Goal: Use online tool/utility: Utilize a website feature to perform a specific function

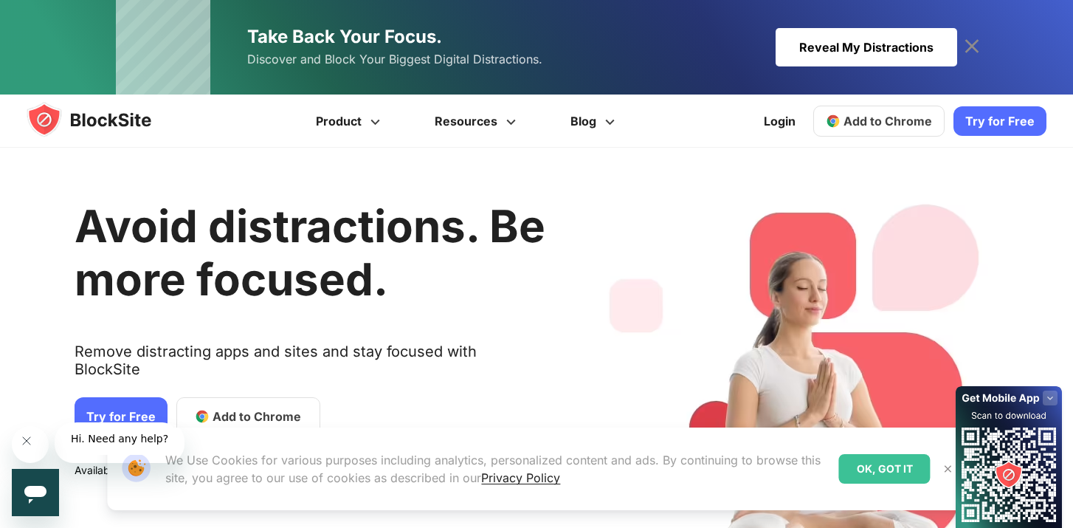
click at [867, 461] on div "OK, GOT IT" at bounding box center [885, 469] width 92 height 30
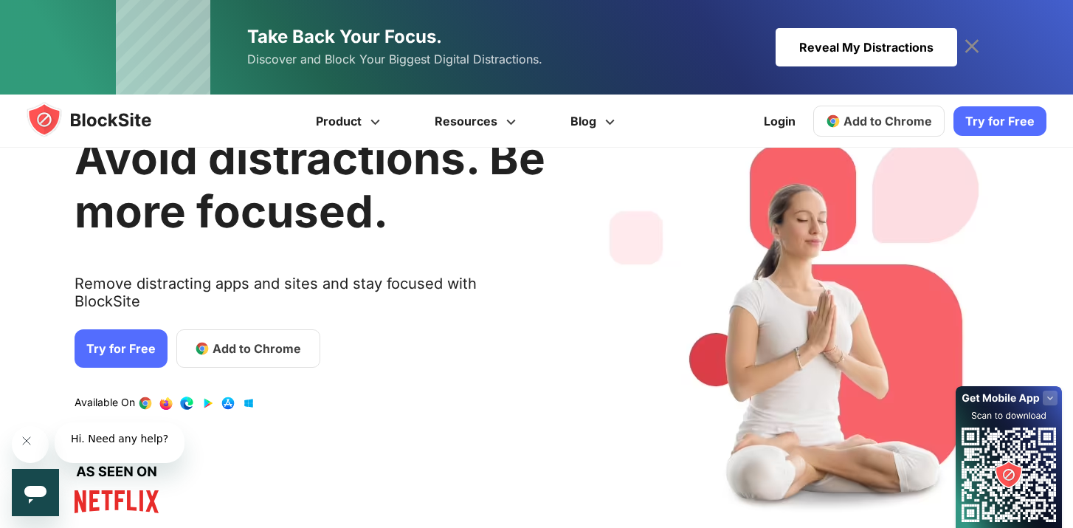
scroll to position [49, 0]
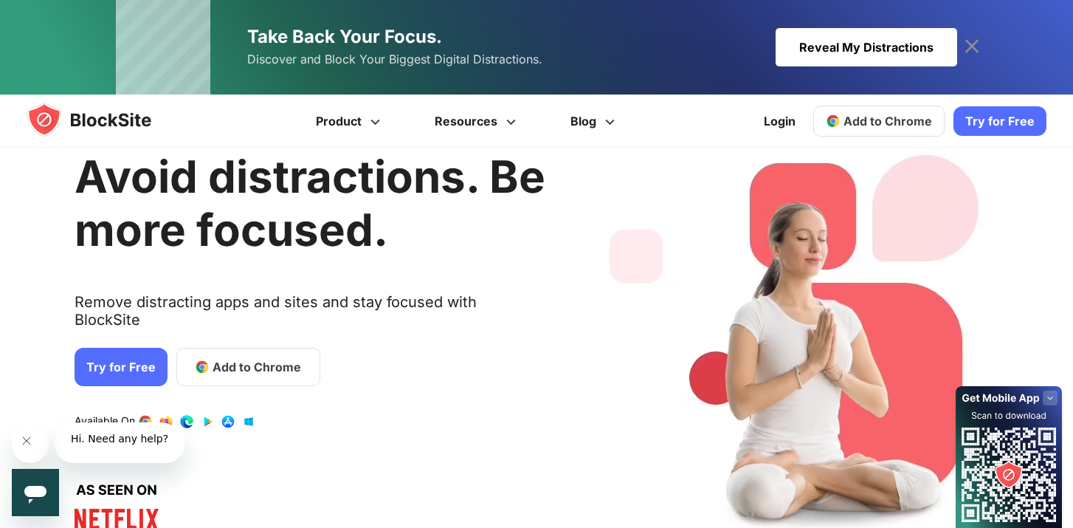
click at [320, 386] on link "Add to Chrome" at bounding box center [248, 367] width 144 height 38
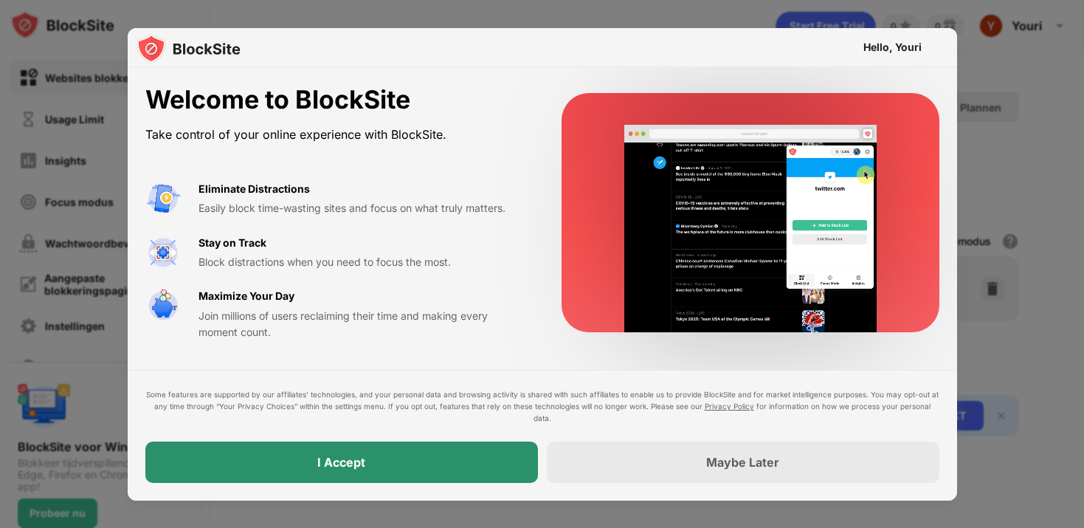
click at [308, 459] on div "I Accept" at bounding box center [341, 461] width 393 height 41
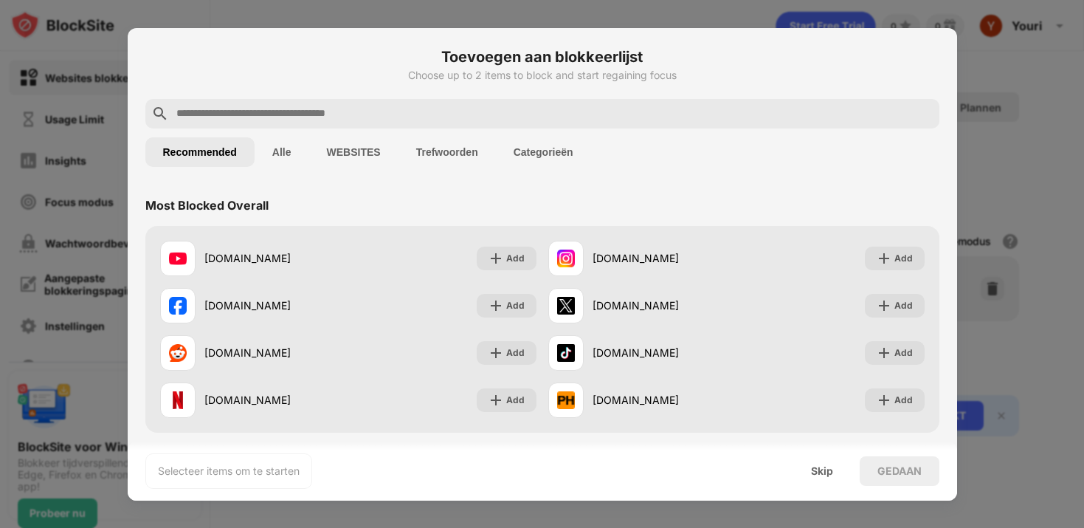
click at [263, 110] on input "text" at bounding box center [554, 114] width 759 height 18
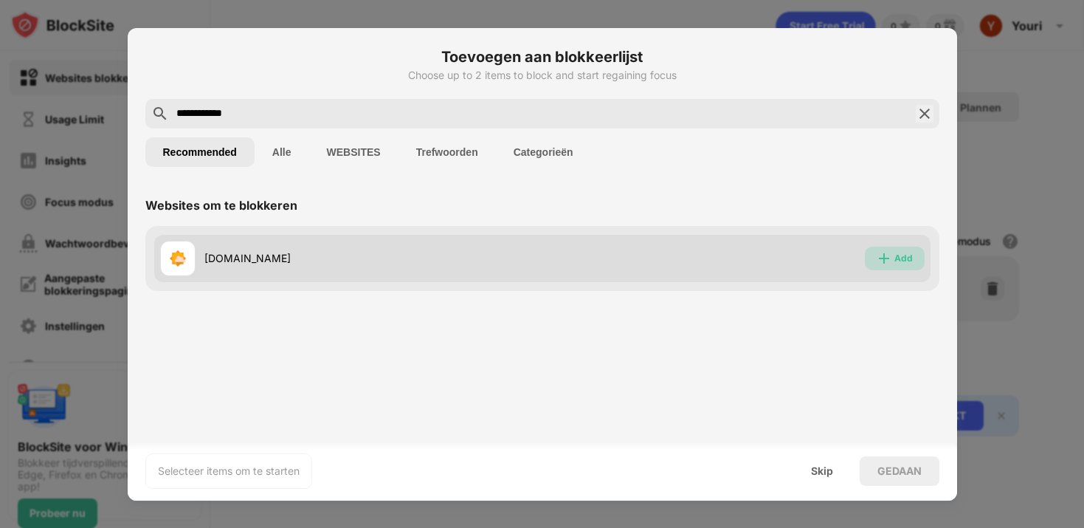
click at [882, 261] on img at bounding box center [884, 258] width 15 height 15
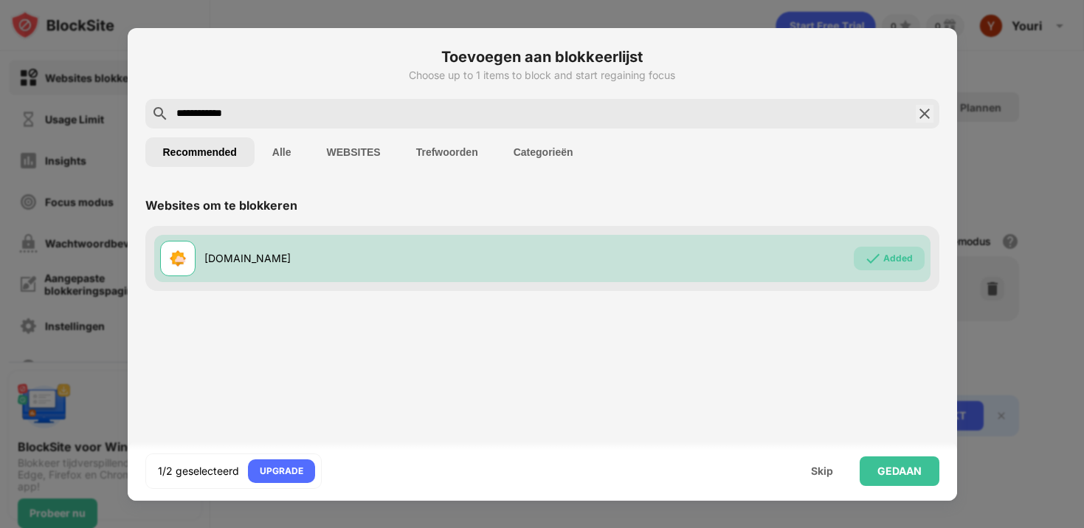
click at [337, 109] on input "**********" at bounding box center [542, 114] width 735 height 18
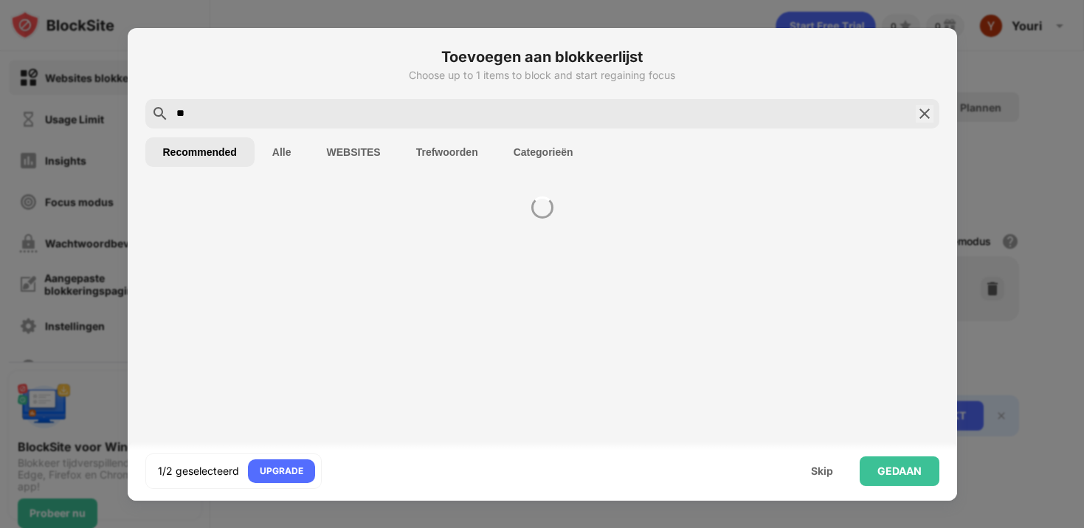
type input "*"
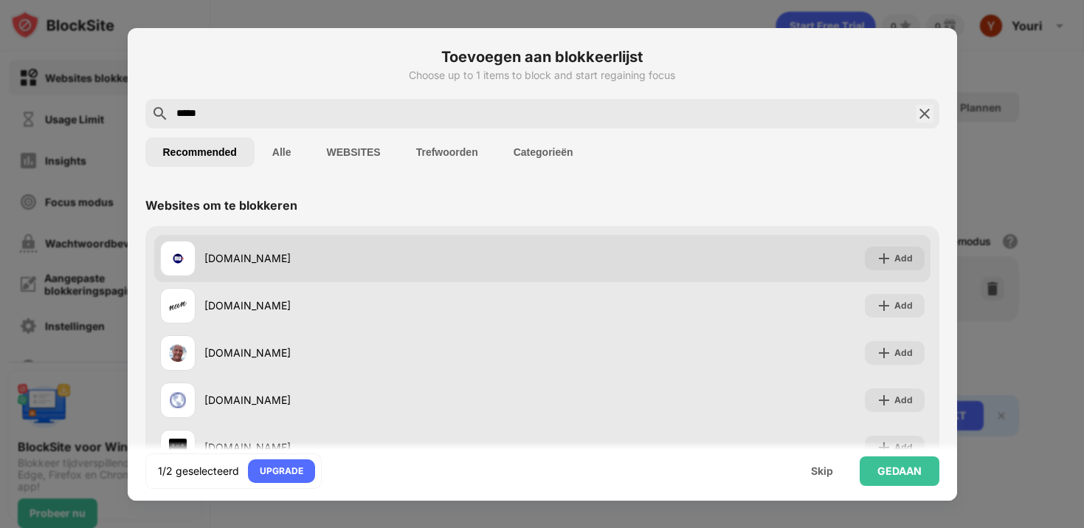
type input "*****"
click at [264, 255] on div "[DOMAIN_NAME]" at bounding box center [373, 258] width 338 height 16
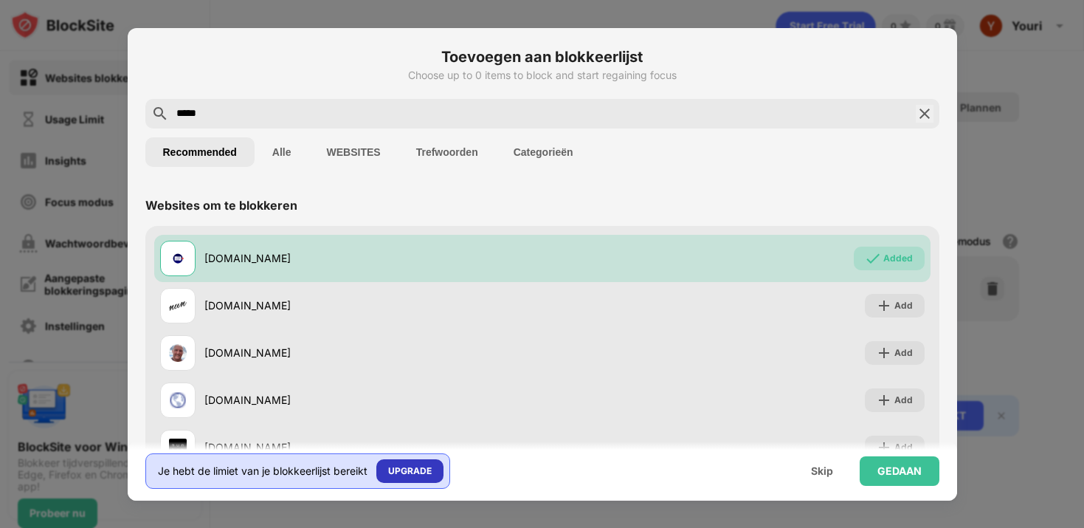
click at [436, 475] on div "UPGRADE" at bounding box center [410, 471] width 67 height 24
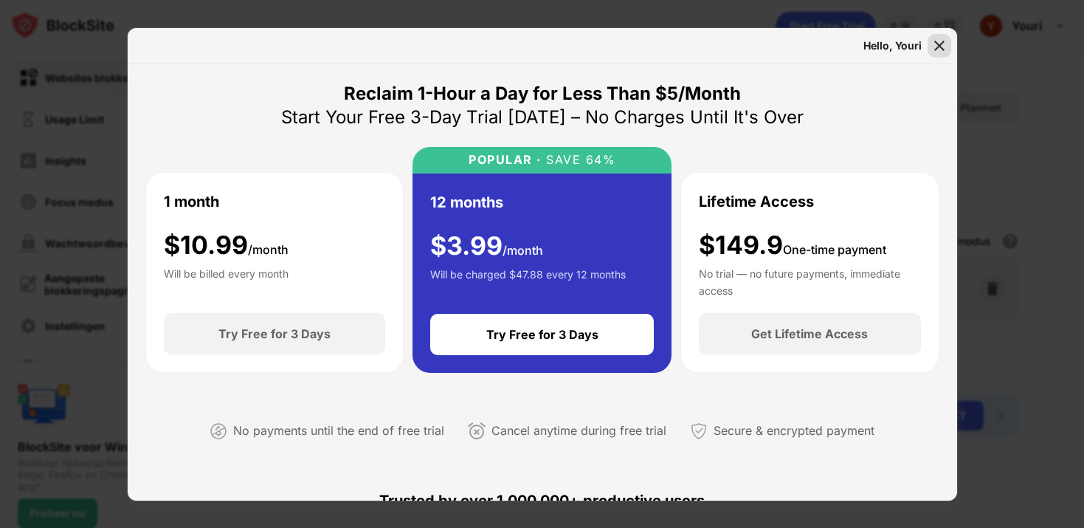
click at [941, 50] on img at bounding box center [939, 45] width 15 height 15
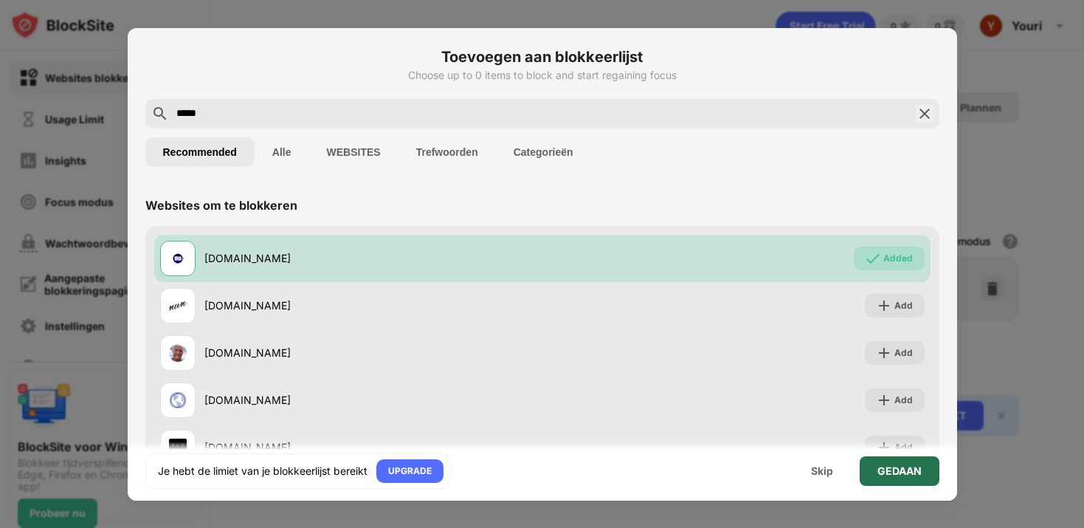
click at [891, 485] on div "GEDAAN" at bounding box center [900, 471] width 80 height 30
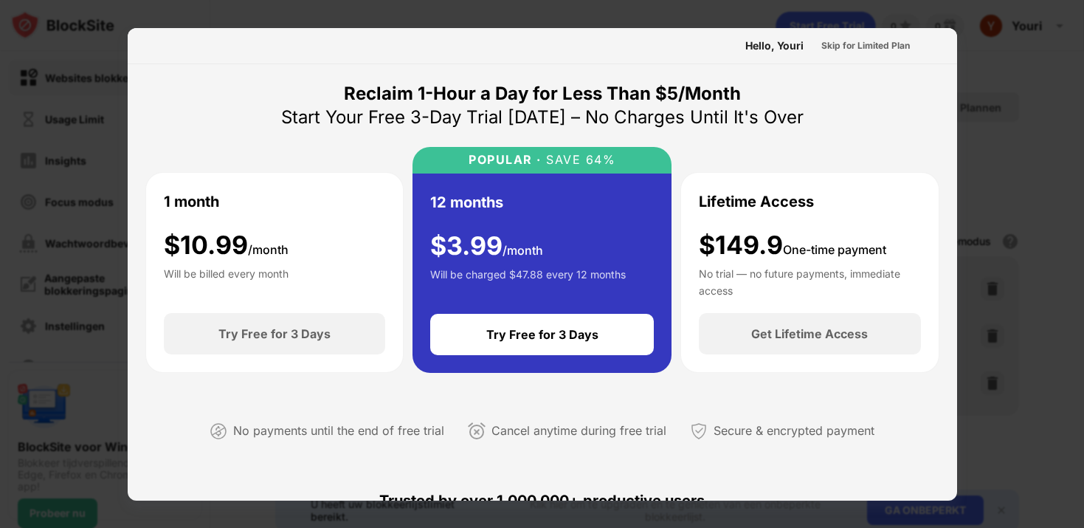
click at [329, 17] on div at bounding box center [542, 264] width 1084 height 528
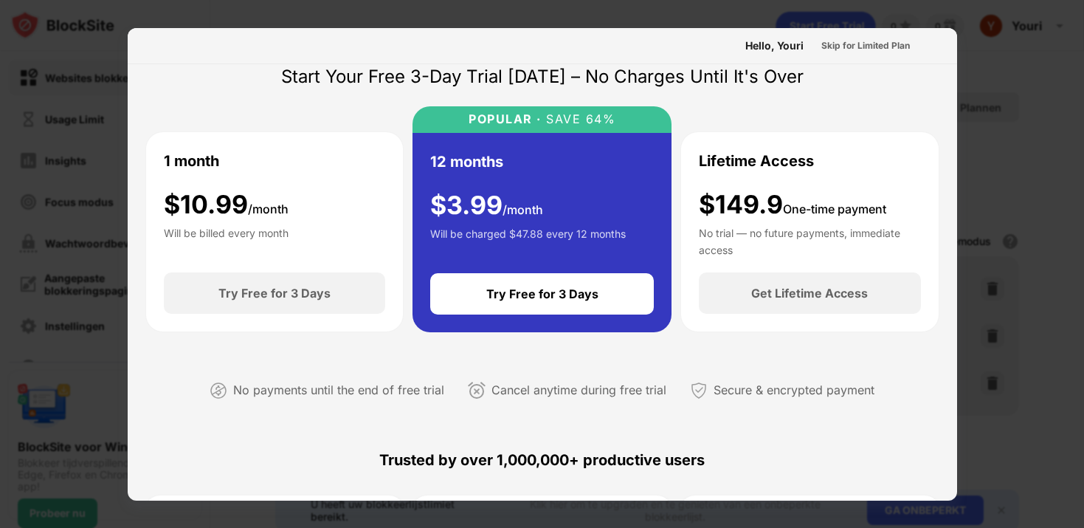
scroll to position [41, 0]
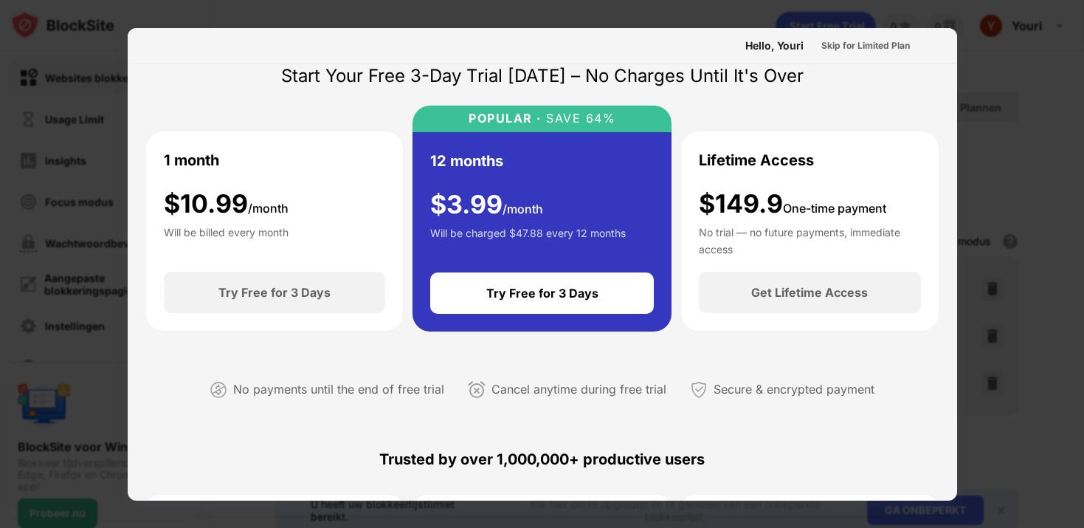
click at [121, 402] on div at bounding box center [542, 264] width 1084 height 528
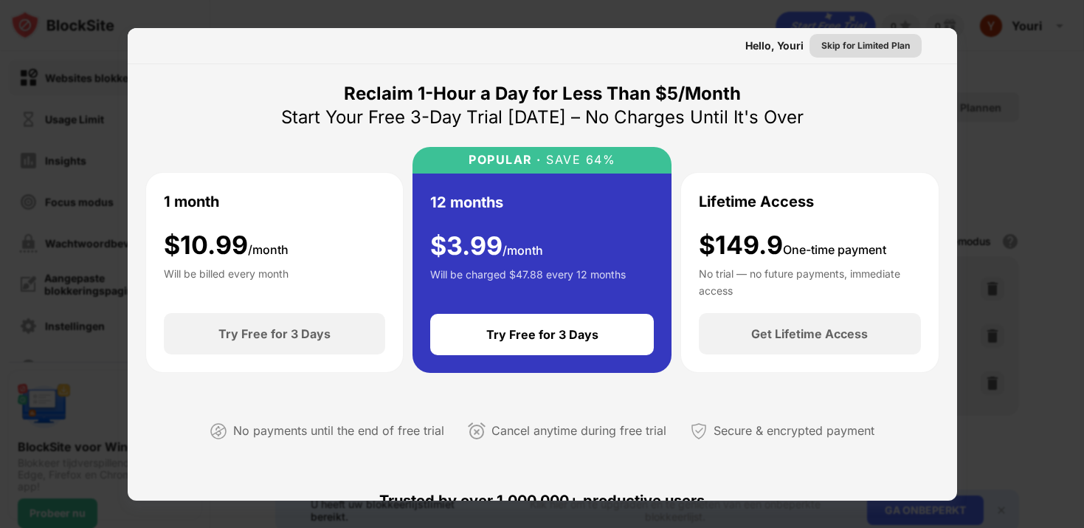
click at [847, 50] on div "Skip for Limited Plan" at bounding box center [866, 45] width 89 height 15
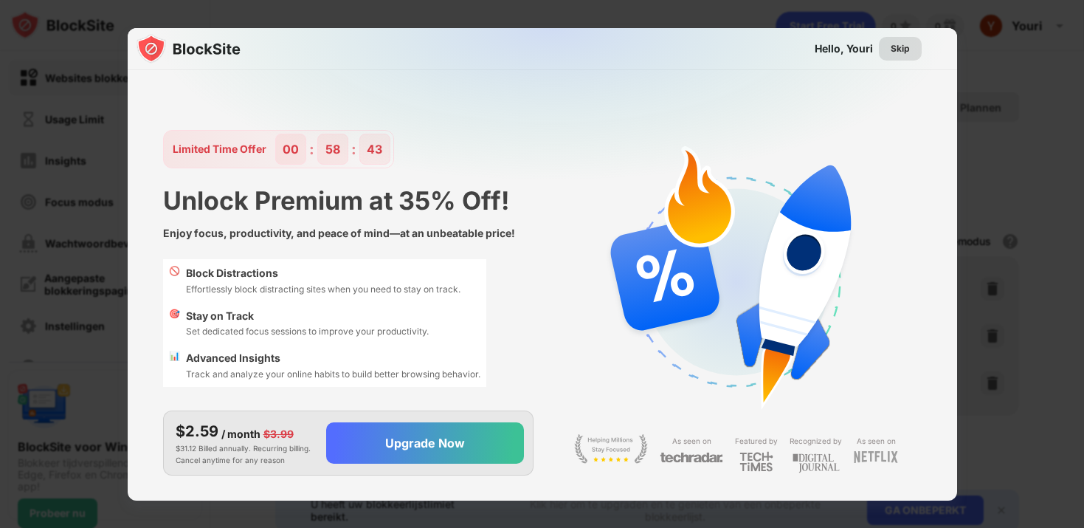
click at [900, 50] on div "Skip" at bounding box center [900, 48] width 19 height 15
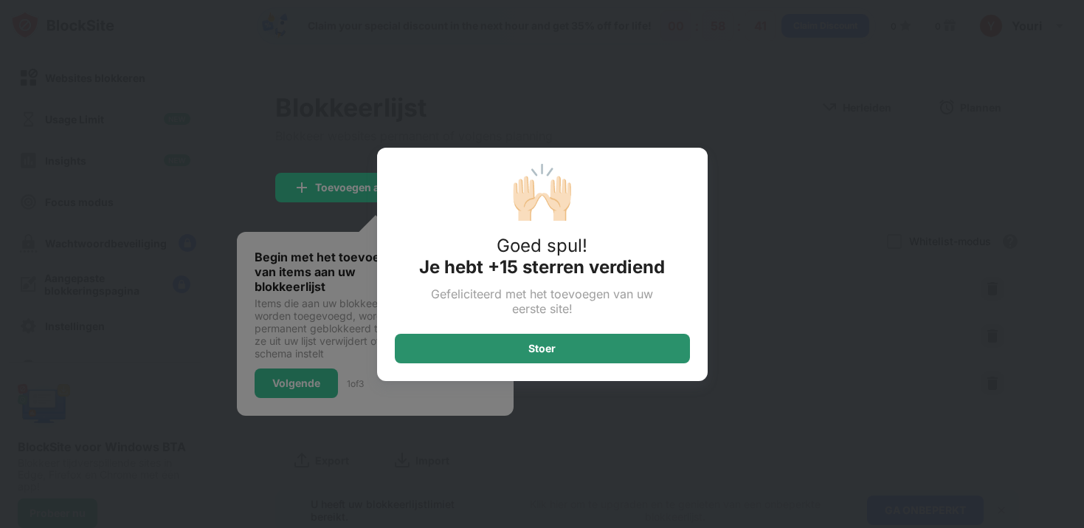
click at [644, 348] on div "Stoer" at bounding box center [542, 349] width 295 height 30
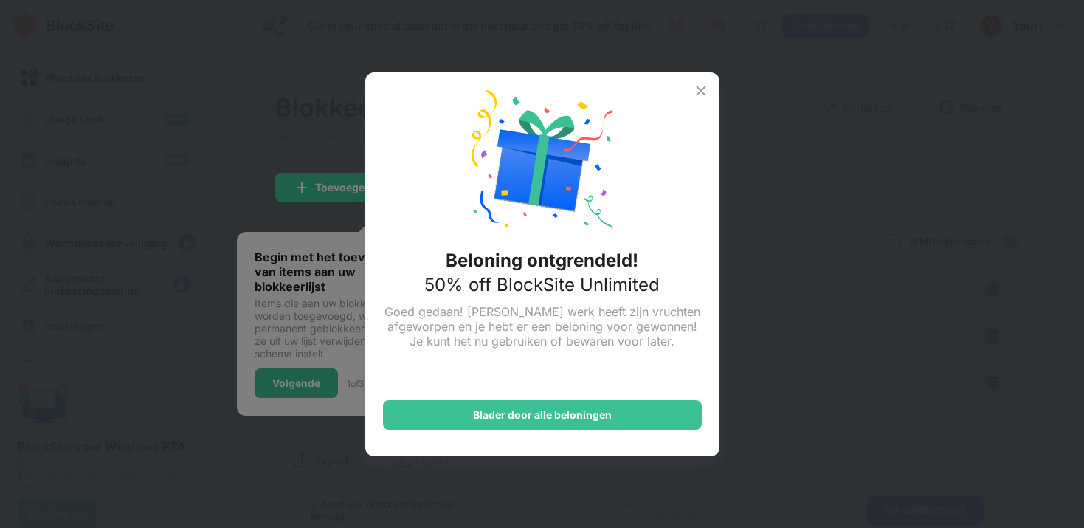
click at [709, 93] on img at bounding box center [701, 91] width 18 height 18
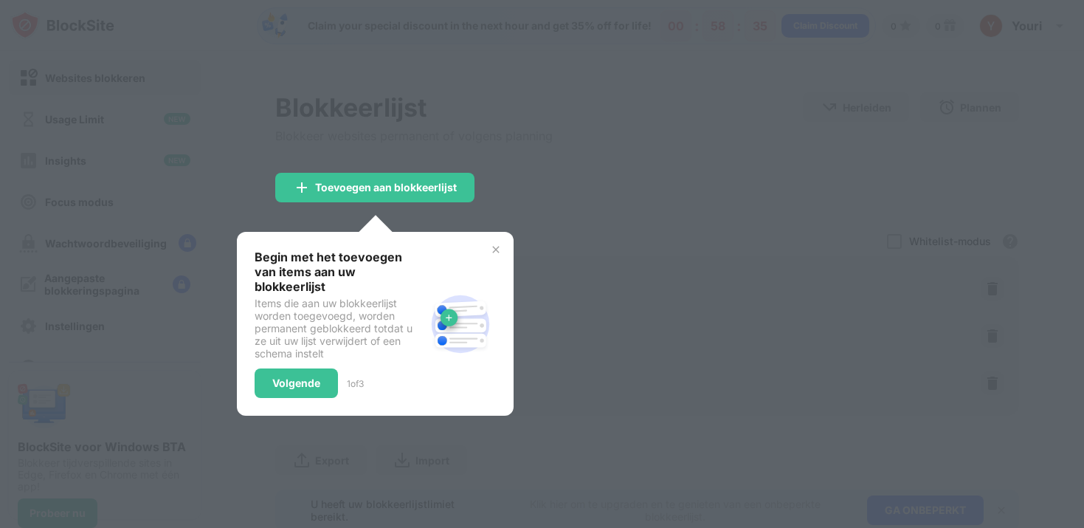
click at [503, 251] on div "Begin met het toevoegen van items aan uw blokkeerlijst Items die aan uw blokkee…" at bounding box center [375, 324] width 277 height 184
click at [489, 245] on div "Begin met het toevoegen van items aan uw blokkeerlijst Items die aan uw blokkee…" at bounding box center [375, 324] width 277 height 184
click at [496, 250] on img at bounding box center [496, 250] width 12 height 12
